Goal: Task Accomplishment & Management: Manage account settings

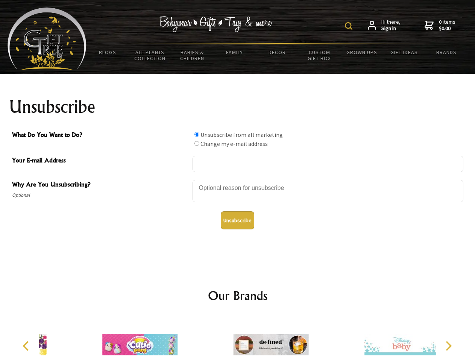
click at [350, 26] on img at bounding box center [349, 26] width 8 height 8
click at [238, 179] on div at bounding box center [328, 192] width 271 height 26
click at [197, 134] on input "What Do You Want to Do?" at bounding box center [197, 134] width 5 height 5
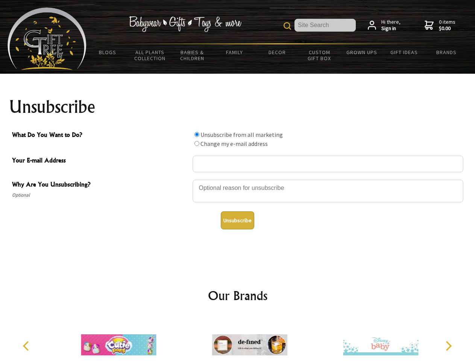
click at [197, 143] on input "What Do You Want to Do?" at bounding box center [197, 143] width 5 height 5
radio input "true"
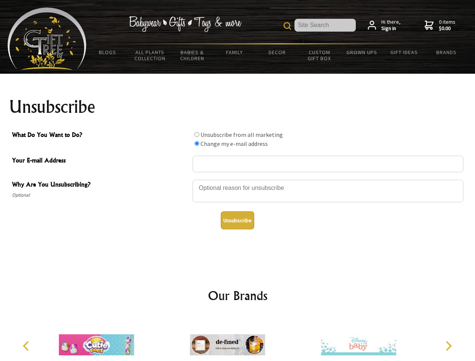
click at [237, 220] on button "Unsubscribe" at bounding box center [237, 220] width 33 height 18
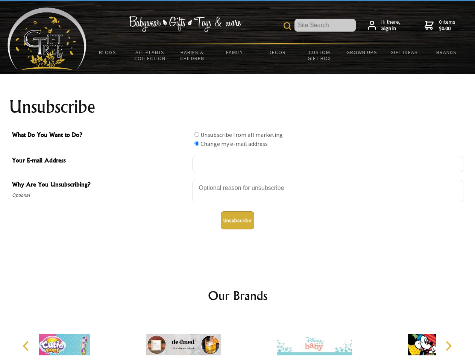
click at [249, 339] on div at bounding box center [314, 346] width 131 height 59
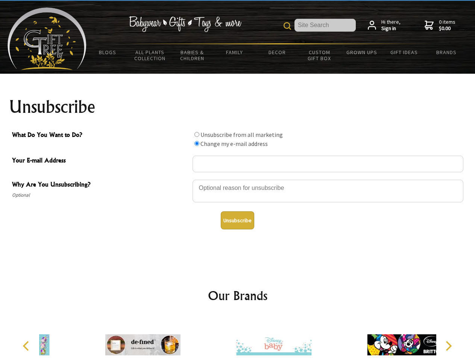
click at [27, 346] on icon "Previous" at bounding box center [27, 346] width 10 height 10
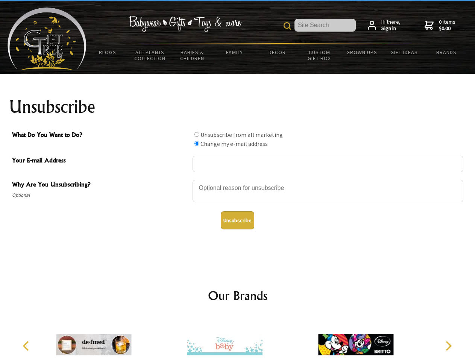
click at [448, 346] on icon "Next" at bounding box center [448, 346] width 10 height 10
